Goal: Task Accomplishment & Management: Manage account settings

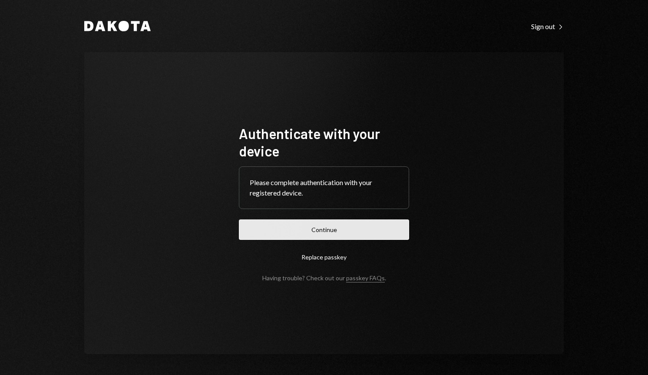
click at [357, 229] on button "Continue" at bounding box center [324, 229] width 170 height 20
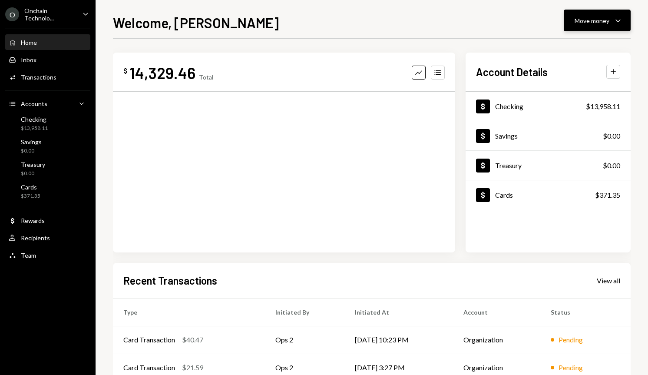
click at [597, 22] on div "Move money" at bounding box center [592, 20] width 35 height 9
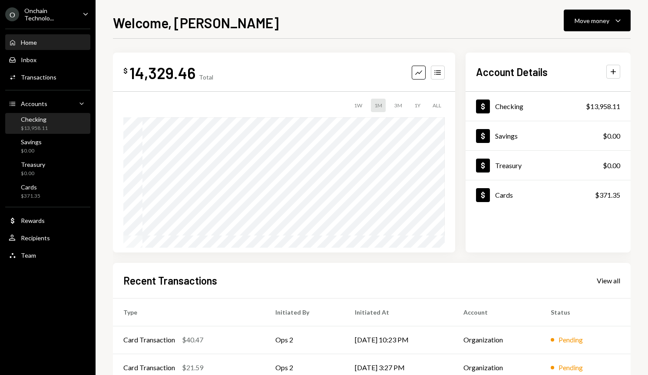
click at [39, 124] on div "Checking $13,958.11" at bounding box center [34, 124] width 27 height 17
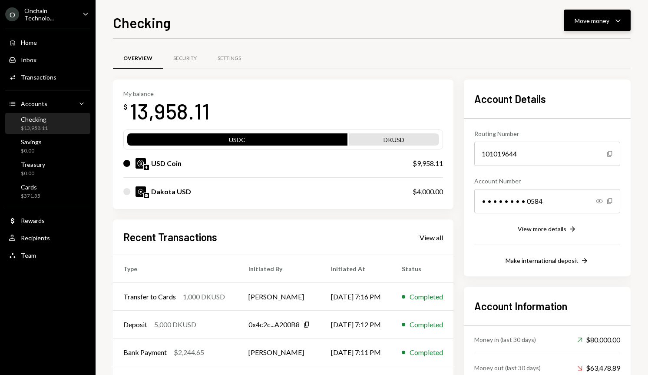
click at [598, 17] on div "Move money" at bounding box center [592, 20] width 35 height 9
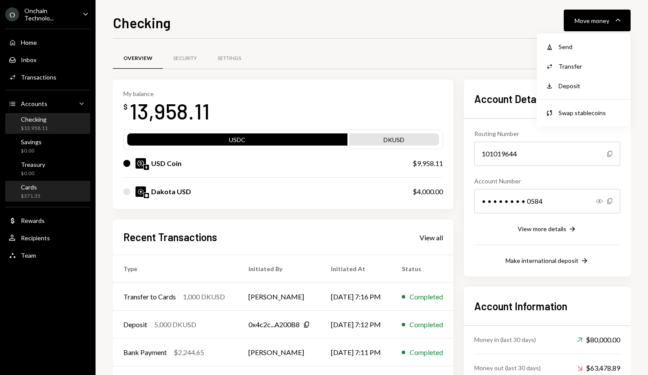
click at [29, 192] on div "$371.35" at bounding box center [31, 195] width 20 height 7
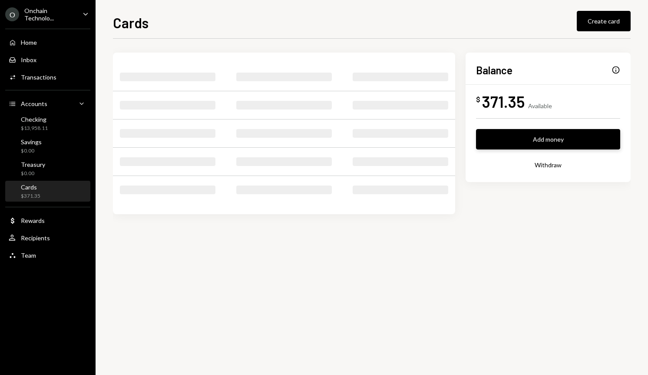
click at [551, 140] on button "Add money" at bounding box center [548, 139] width 144 height 20
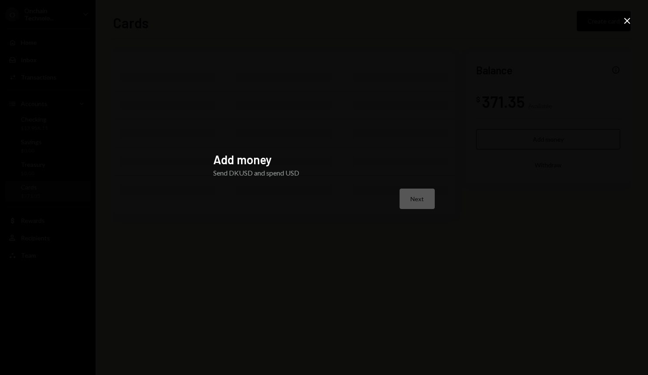
click at [413, 199] on div "Next" at bounding box center [324, 199] width 222 height 20
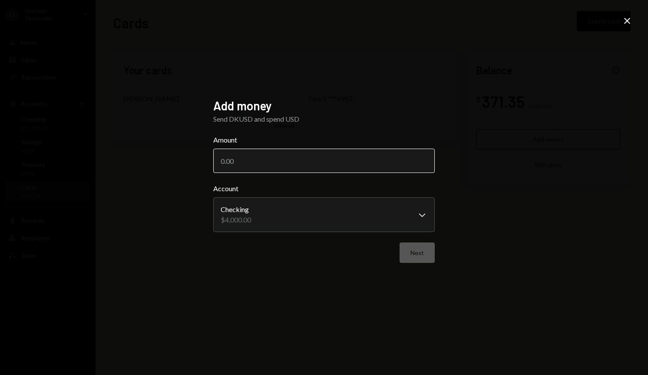
click at [334, 167] on input "Amount" at bounding box center [324, 161] width 222 height 24
type input "1000"
click at [411, 252] on button "Next" at bounding box center [417, 252] width 35 height 20
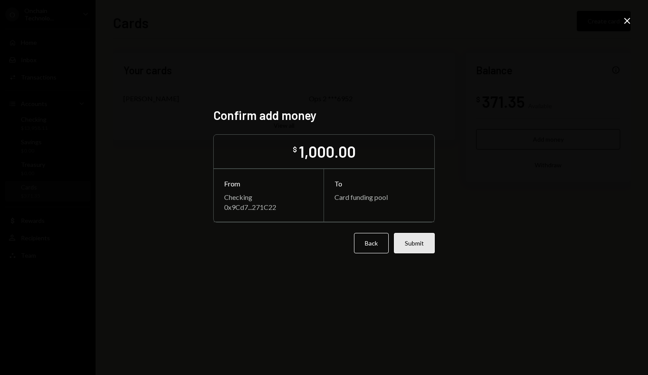
click at [424, 243] on button "Submit" at bounding box center [414, 243] width 41 height 20
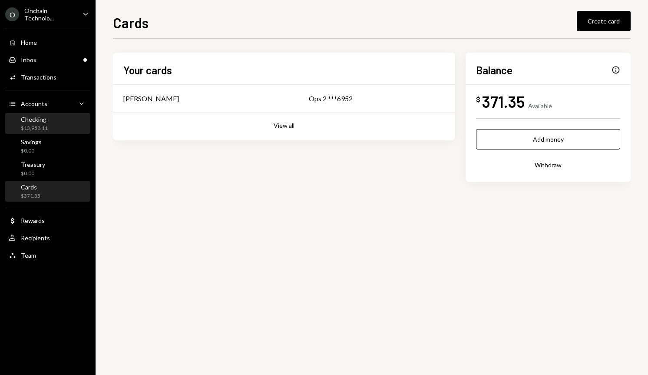
click at [27, 125] on div "$13,958.11" at bounding box center [34, 128] width 27 height 7
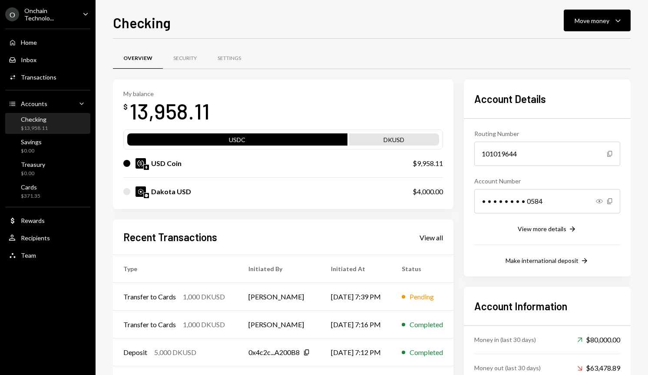
click at [454, 237] on div "Recent Transactions View all Type Initiated By Initiated At Status Transfer to …" at bounding box center [283, 320] width 341 height 202
click at [443, 237] on div "View all" at bounding box center [431, 237] width 23 height 9
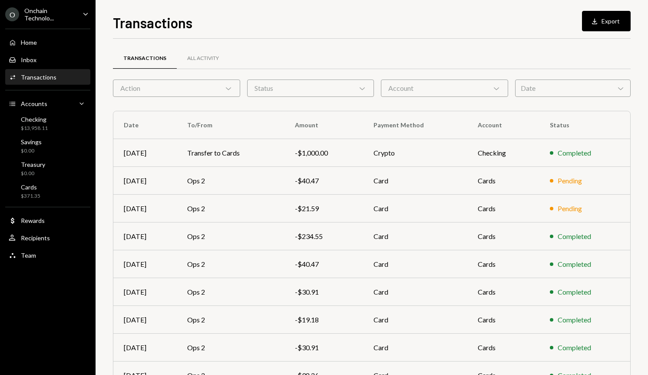
click at [303, 93] on div "Status Chevron Down" at bounding box center [310, 87] width 127 height 17
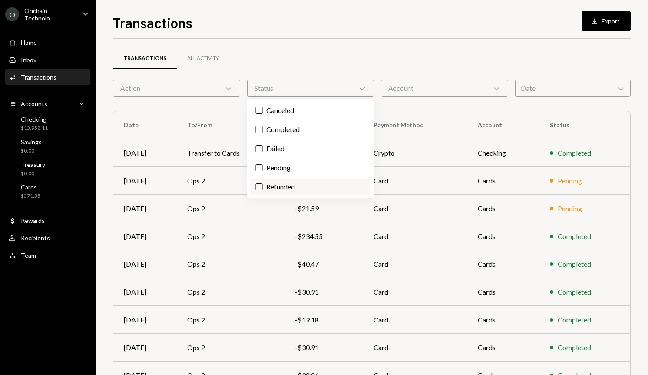
click at [281, 186] on label "Refunded" at bounding box center [311, 187] width 120 height 16
click at [263, 186] on button "Refunded" at bounding box center [259, 186] width 7 height 7
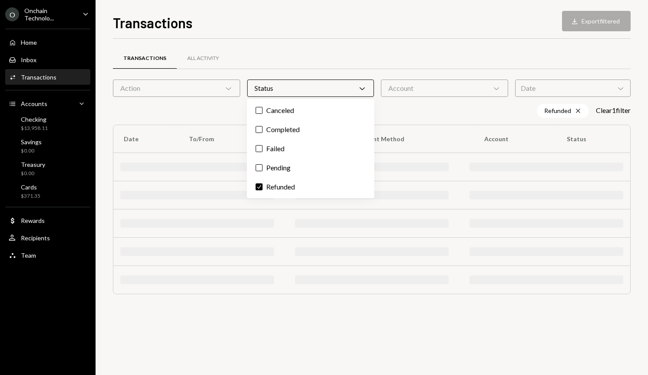
click at [471, 40] on div "Transactions All Activity Action Chevron Down Status Chevron Down Account Chevr…" at bounding box center [372, 175] width 518 height 273
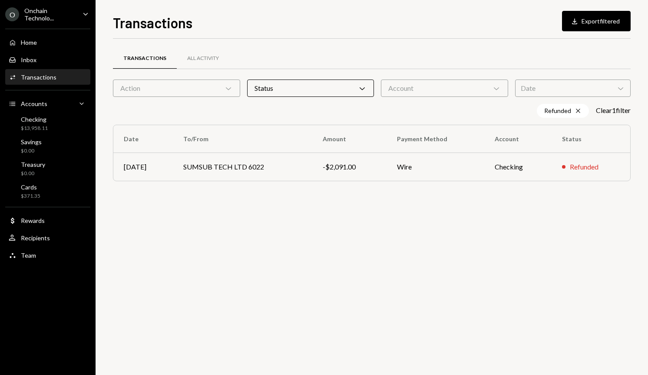
click at [384, 35] on div "Transactions Download Export filtered Transactions All Activity Action Chevron …" at bounding box center [372, 193] width 518 height 363
click at [33, 192] on div "Cards $371.35" at bounding box center [31, 191] width 20 height 17
